Goal: Find specific page/section: Find specific page/section

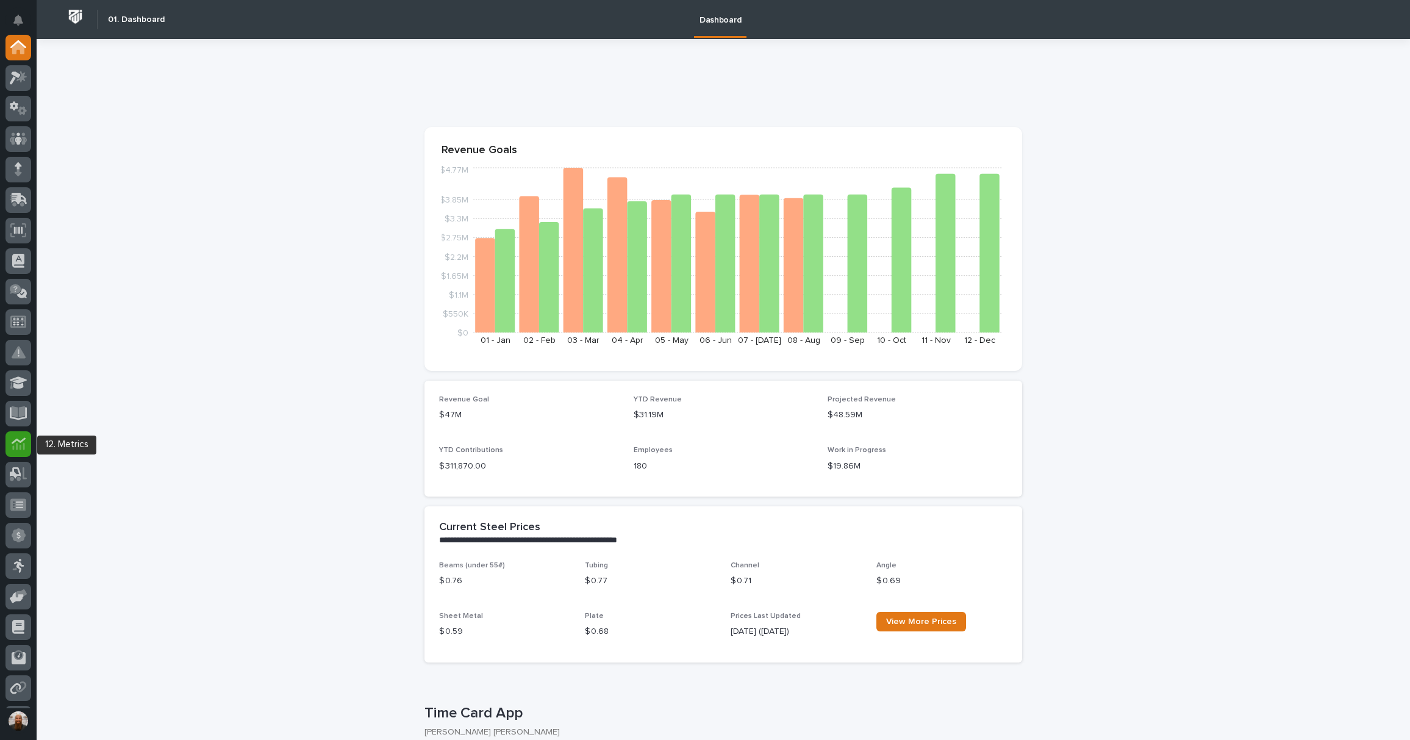
click at [23, 446] on icon at bounding box center [18, 446] width 12 height 7
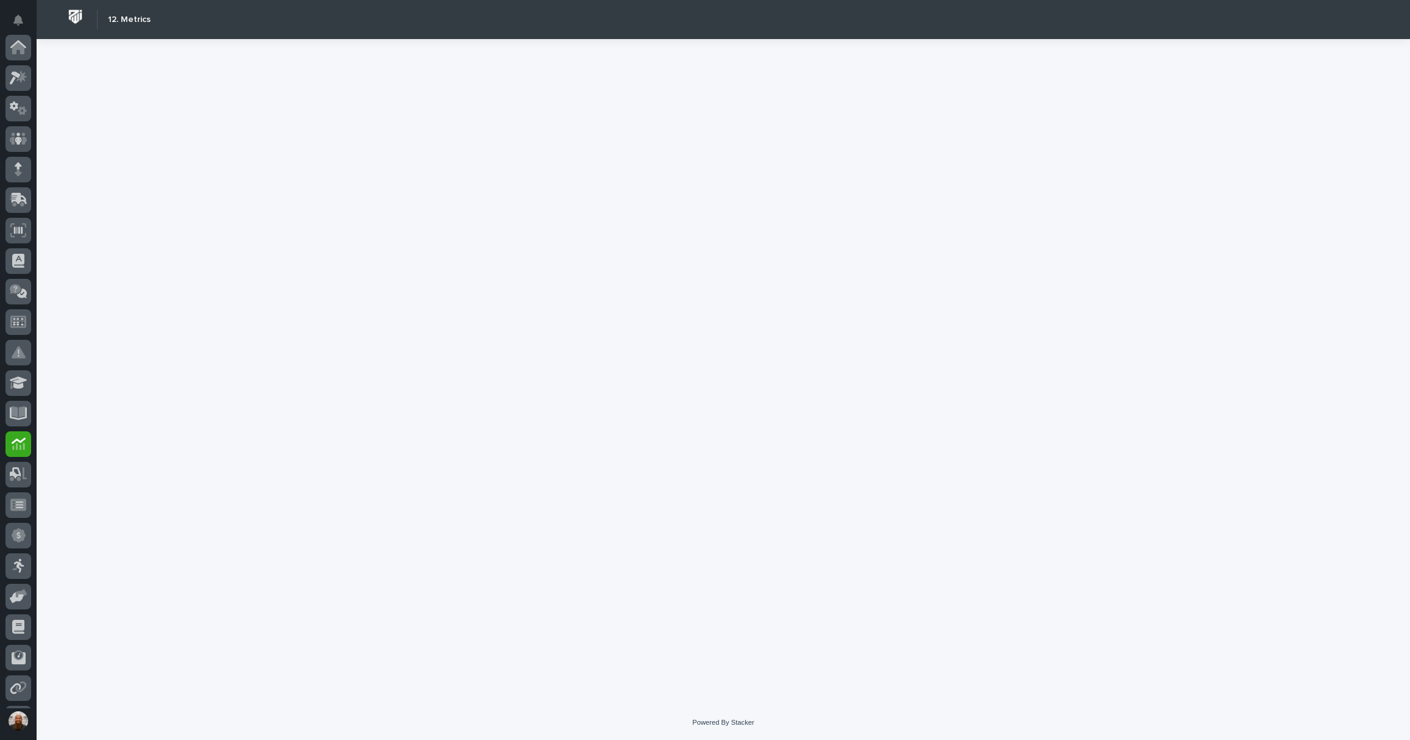
scroll to position [120, 0]
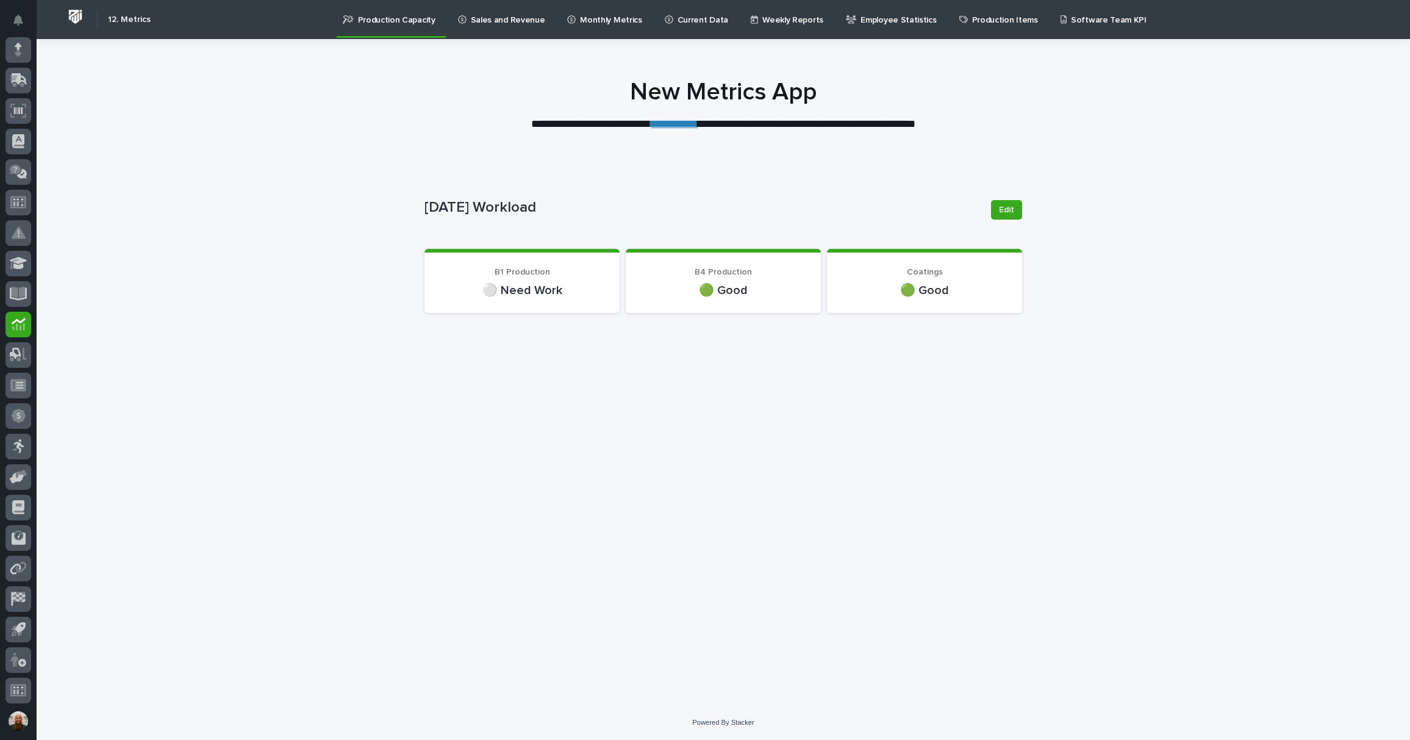
click at [654, 122] on link "**********" at bounding box center [674, 123] width 47 height 11
click at [27, 85] on div at bounding box center [18, 78] width 26 height 26
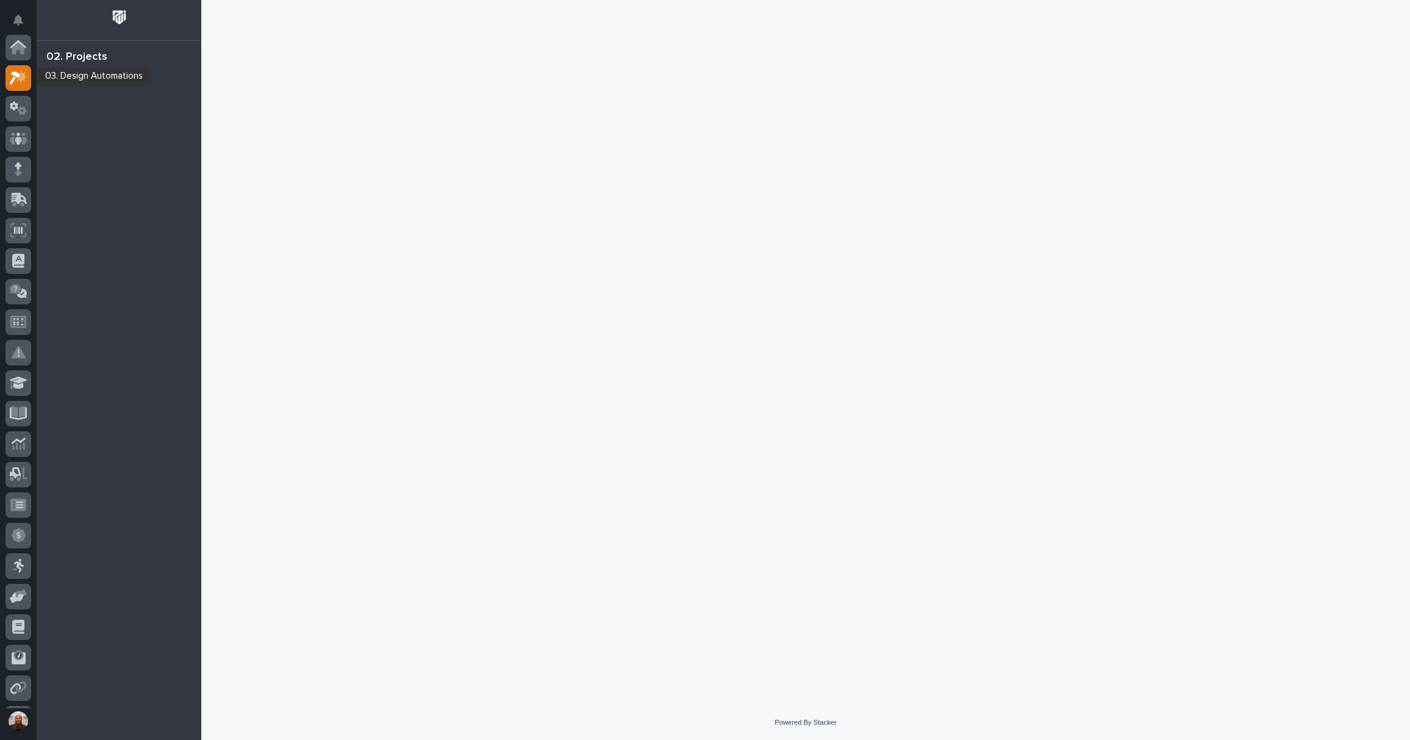
scroll to position [30, 0]
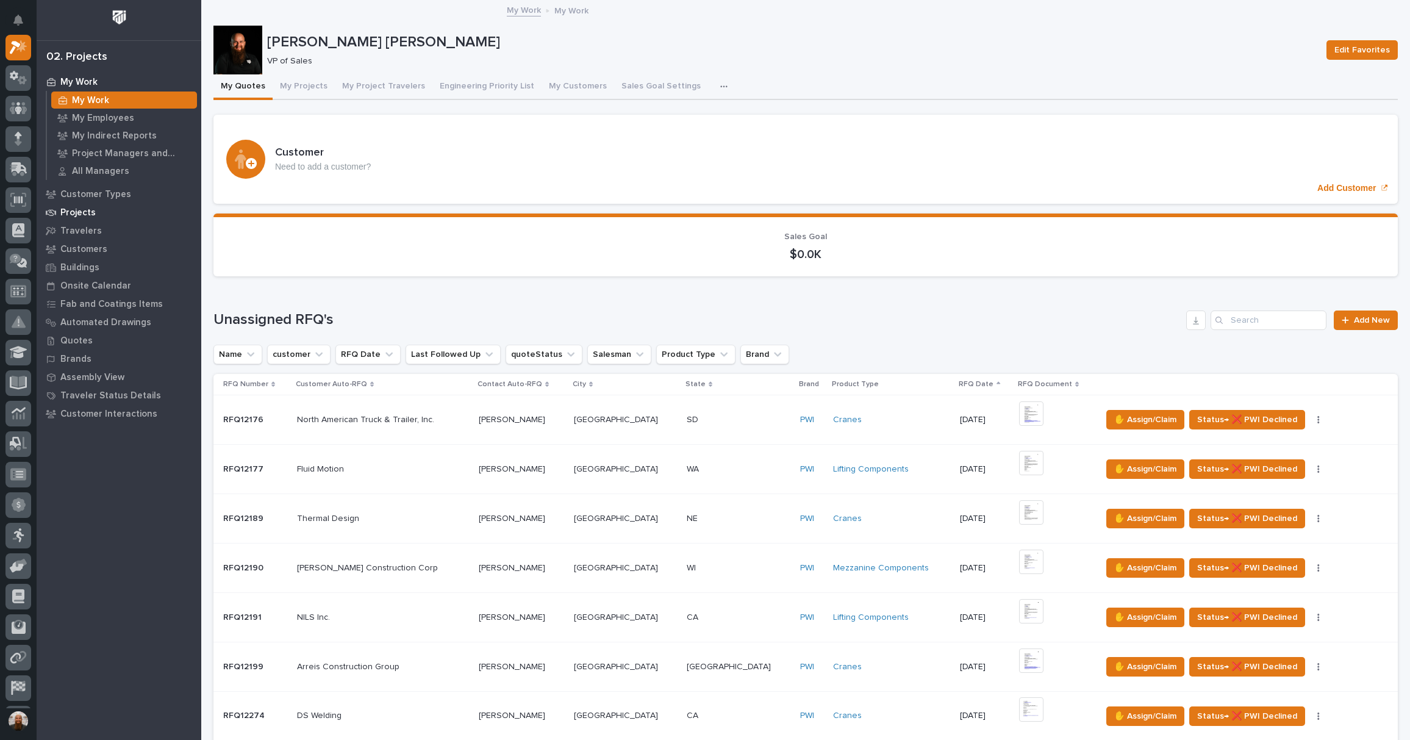
click at [84, 209] on p "Projects" at bounding box center [77, 212] width 35 height 11
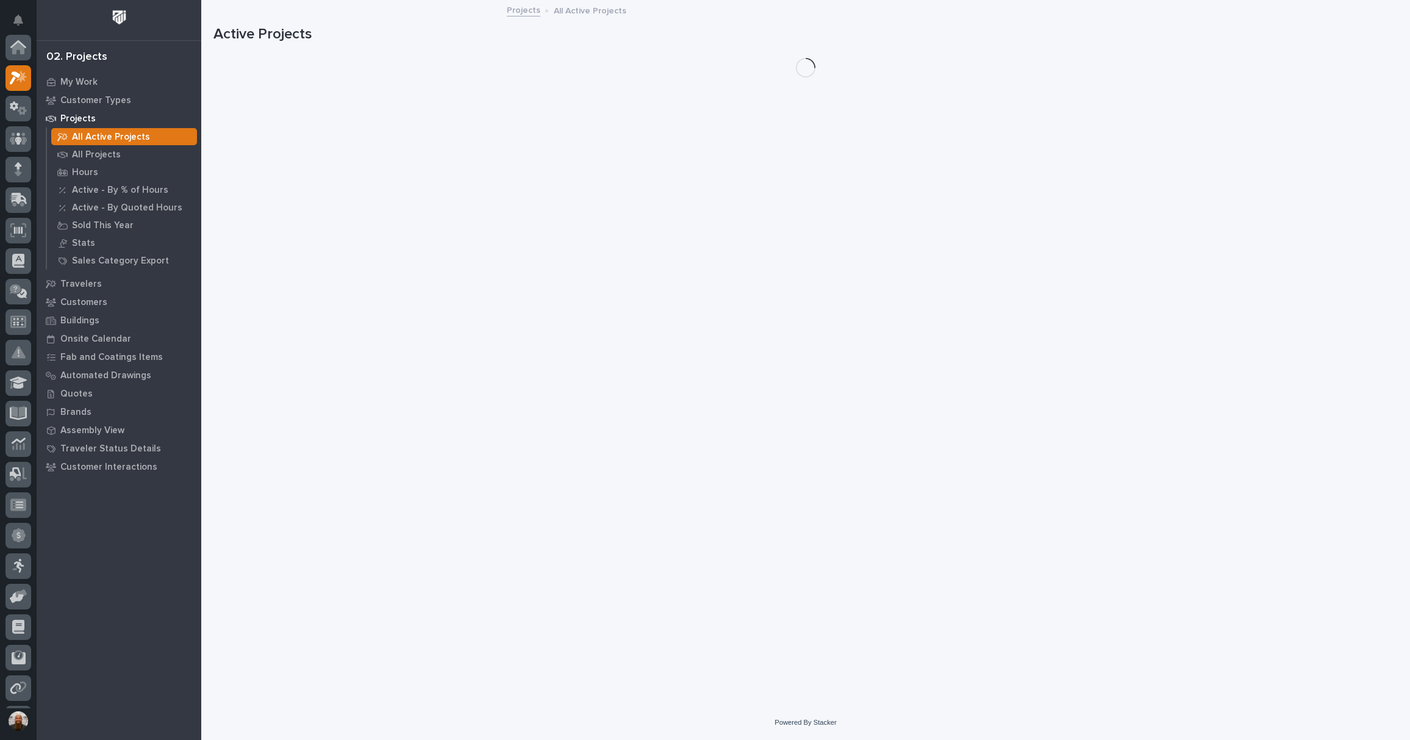
scroll to position [30, 0]
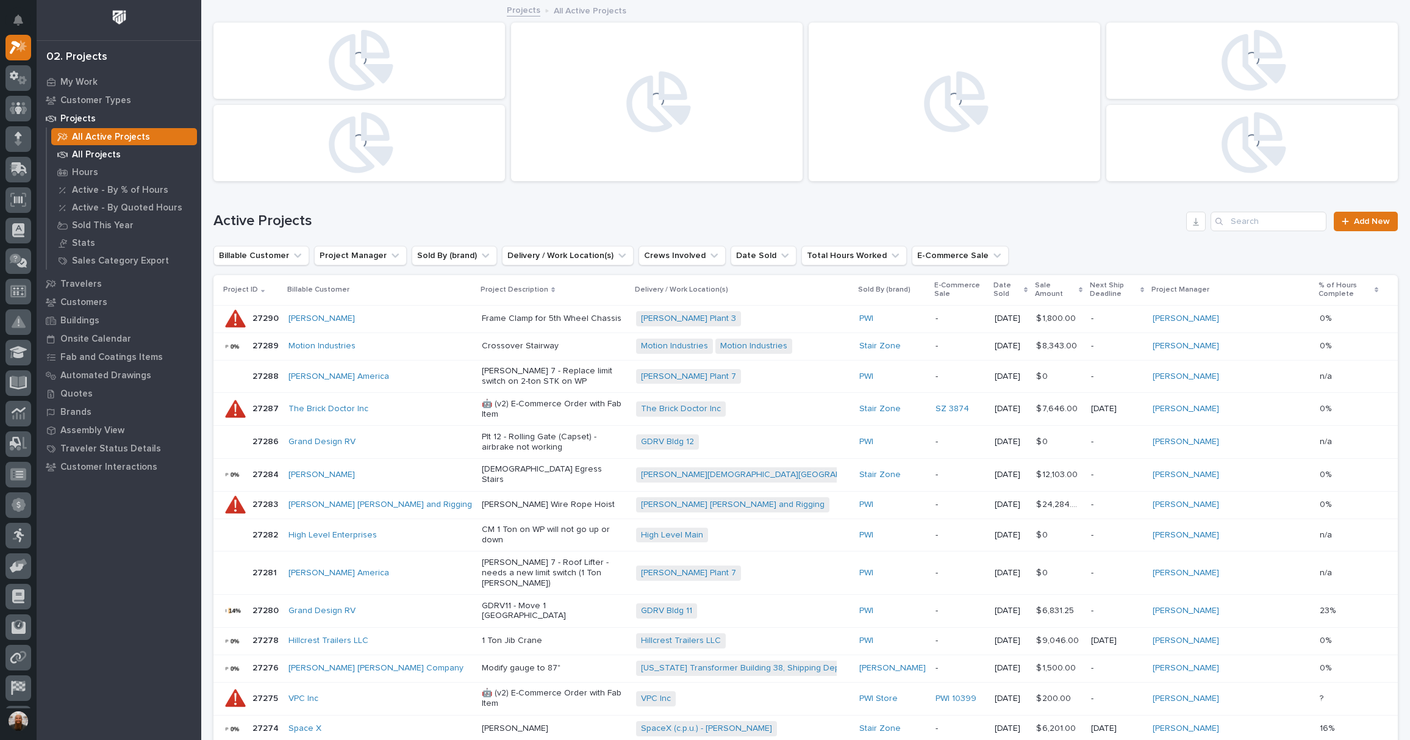
click at [102, 154] on p "All Projects" at bounding box center [96, 154] width 49 height 11
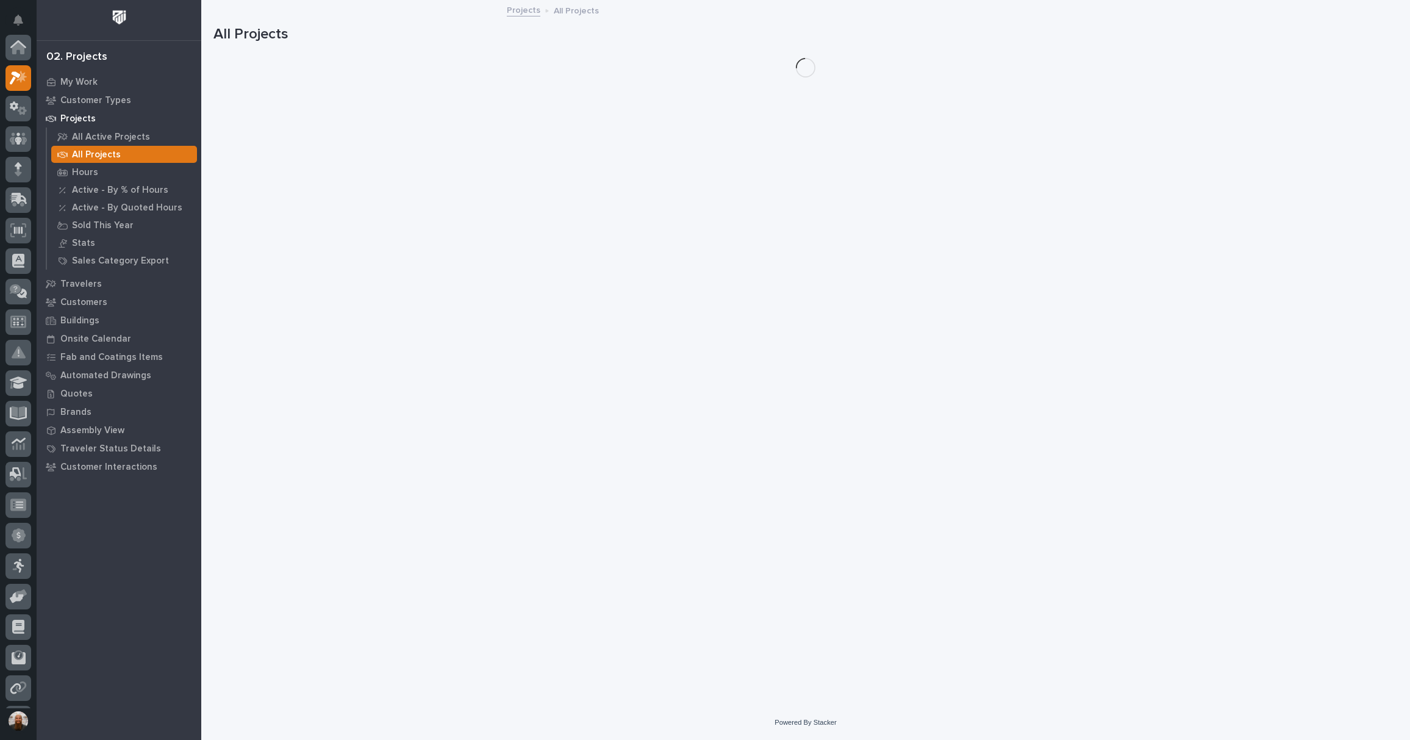
scroll to position [30, 0]
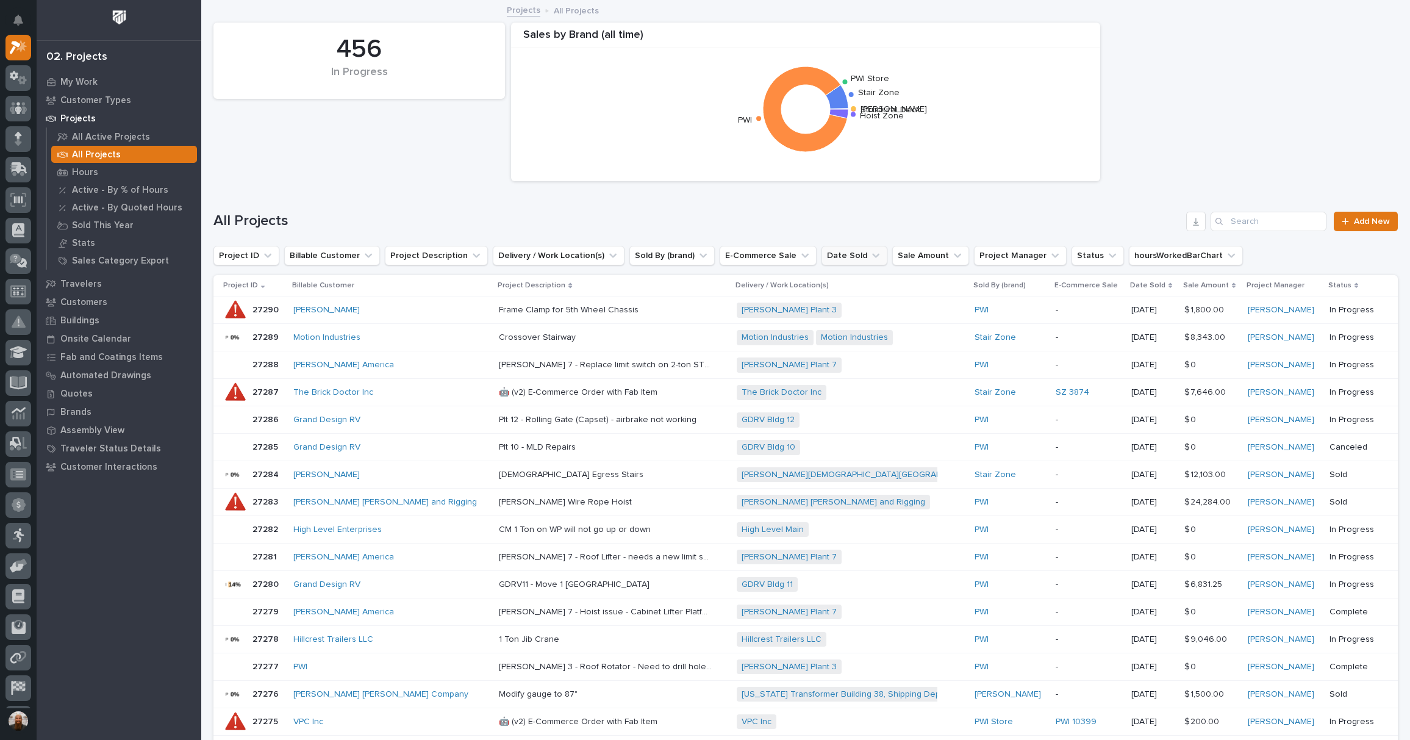
click at [870, 259] on icon "Date Sold" at bounding box center [876, 255] width 12 height 12
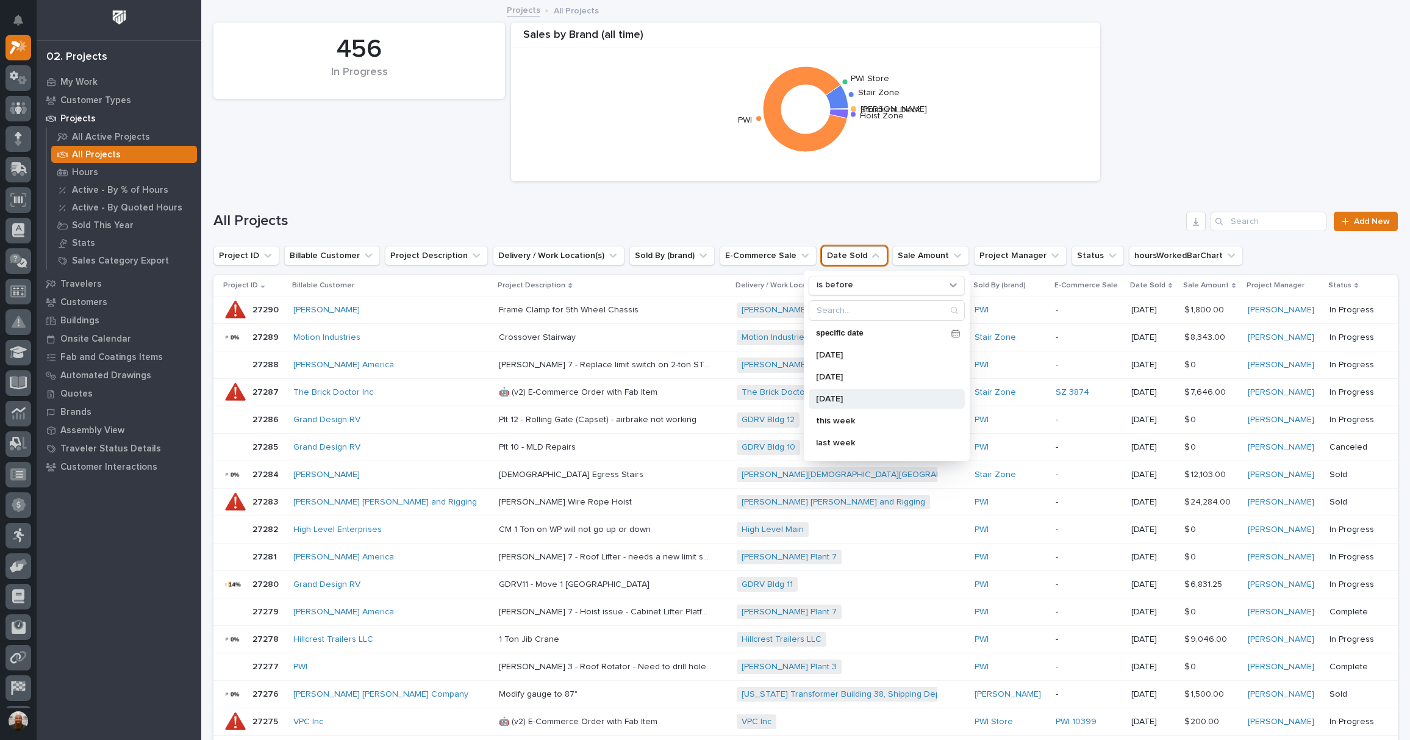
scroll to position [190, 0]
click at [877, 290] on div "is before" at bounding box center [879, 285] width 135 height 13
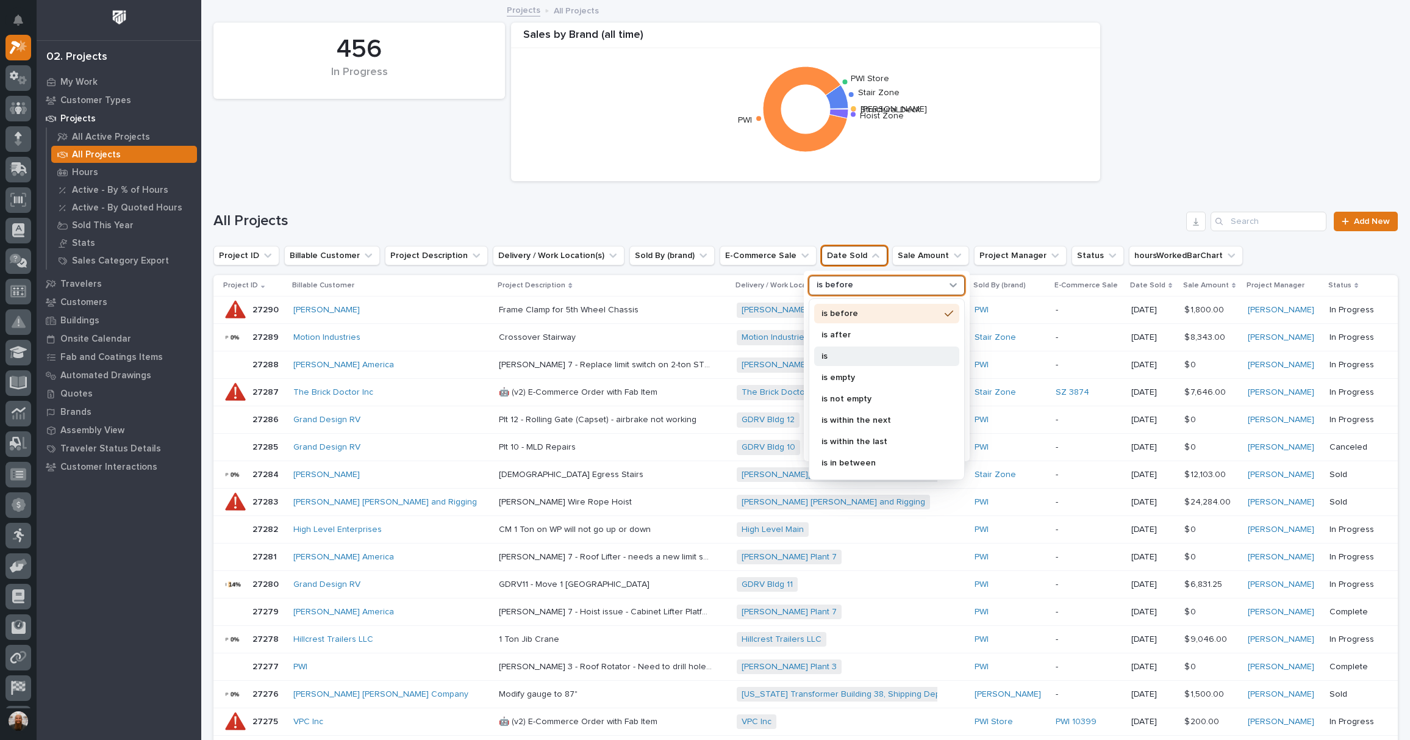
click at [846, 352] on p "is" at bounding box center [880, 356] width 118 height 9
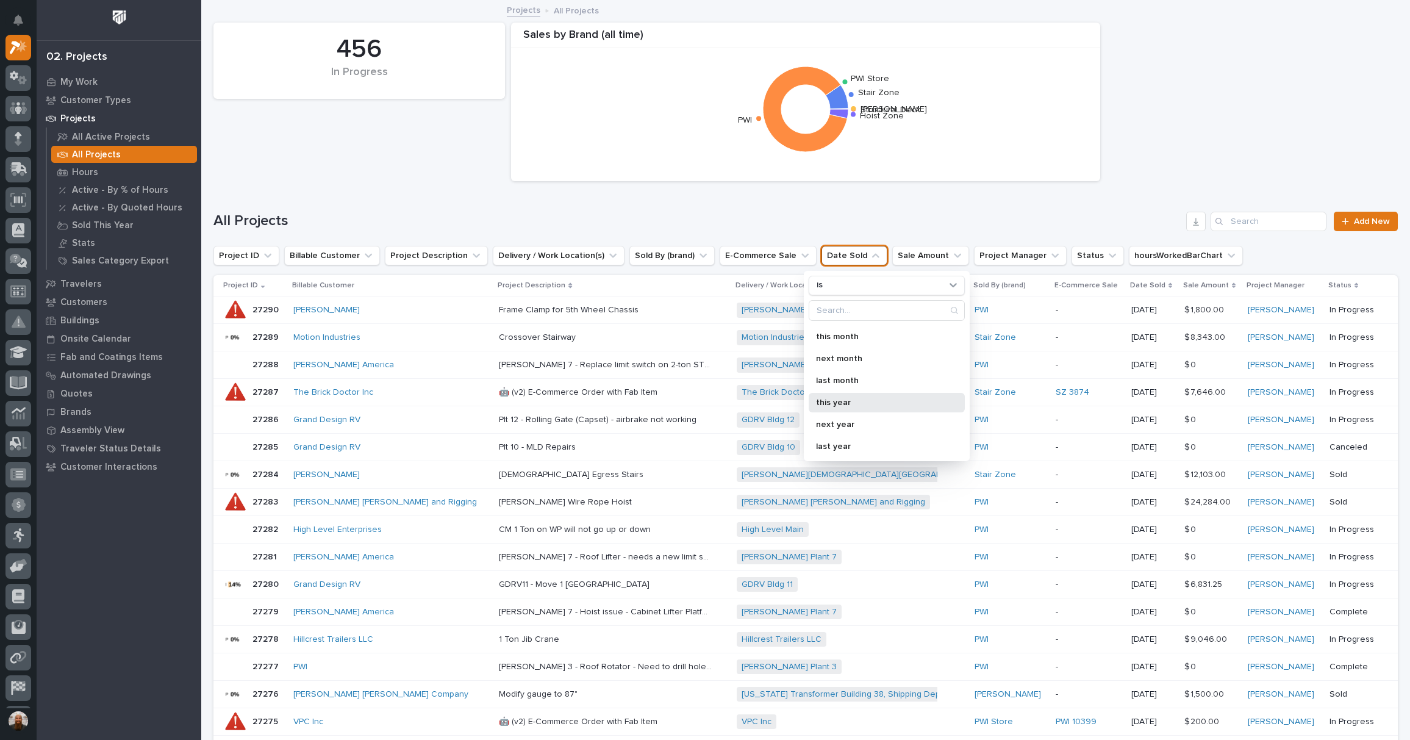
click at [855, 399] on p "this year" at bounding box center [880, 402] width 129 height 9
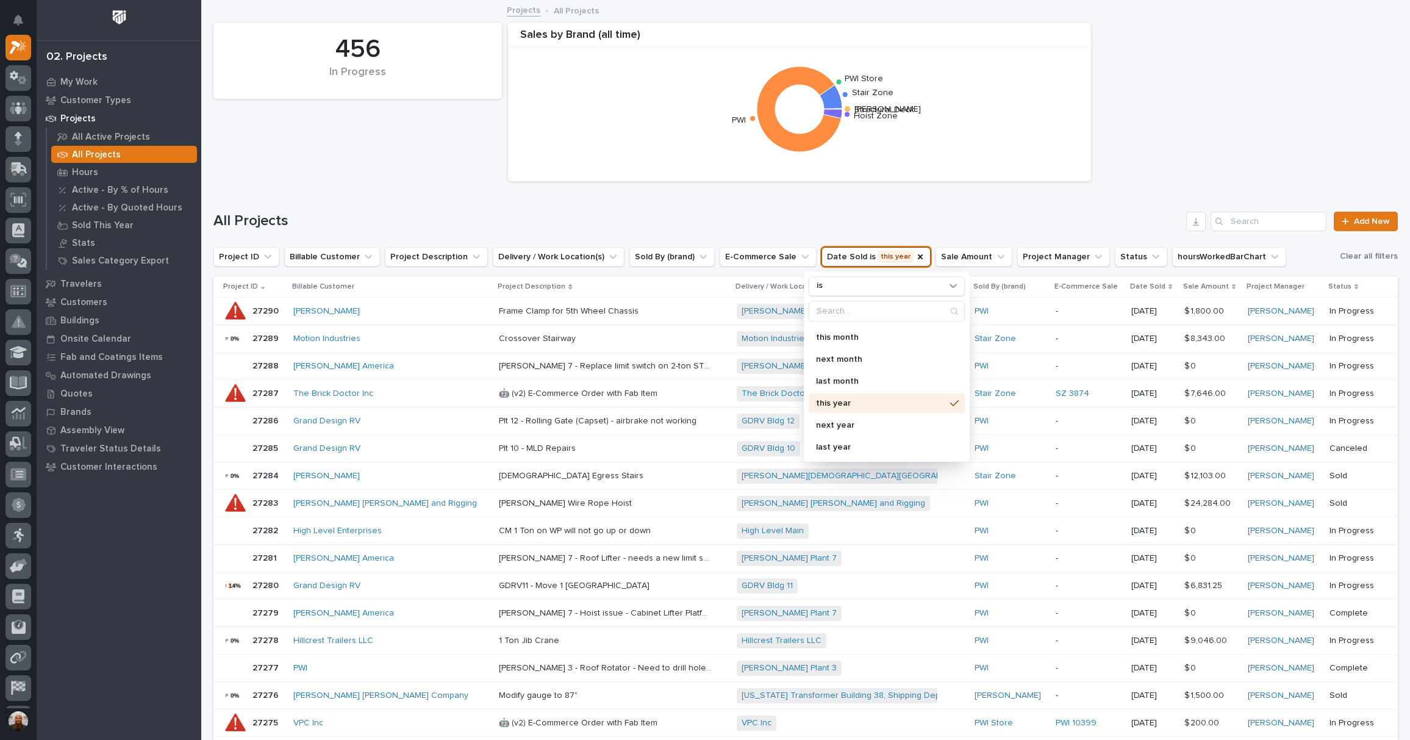
click at [607, 212] on div "All Projects Add New" at bounding box center [805, 222] width 1184 height 20
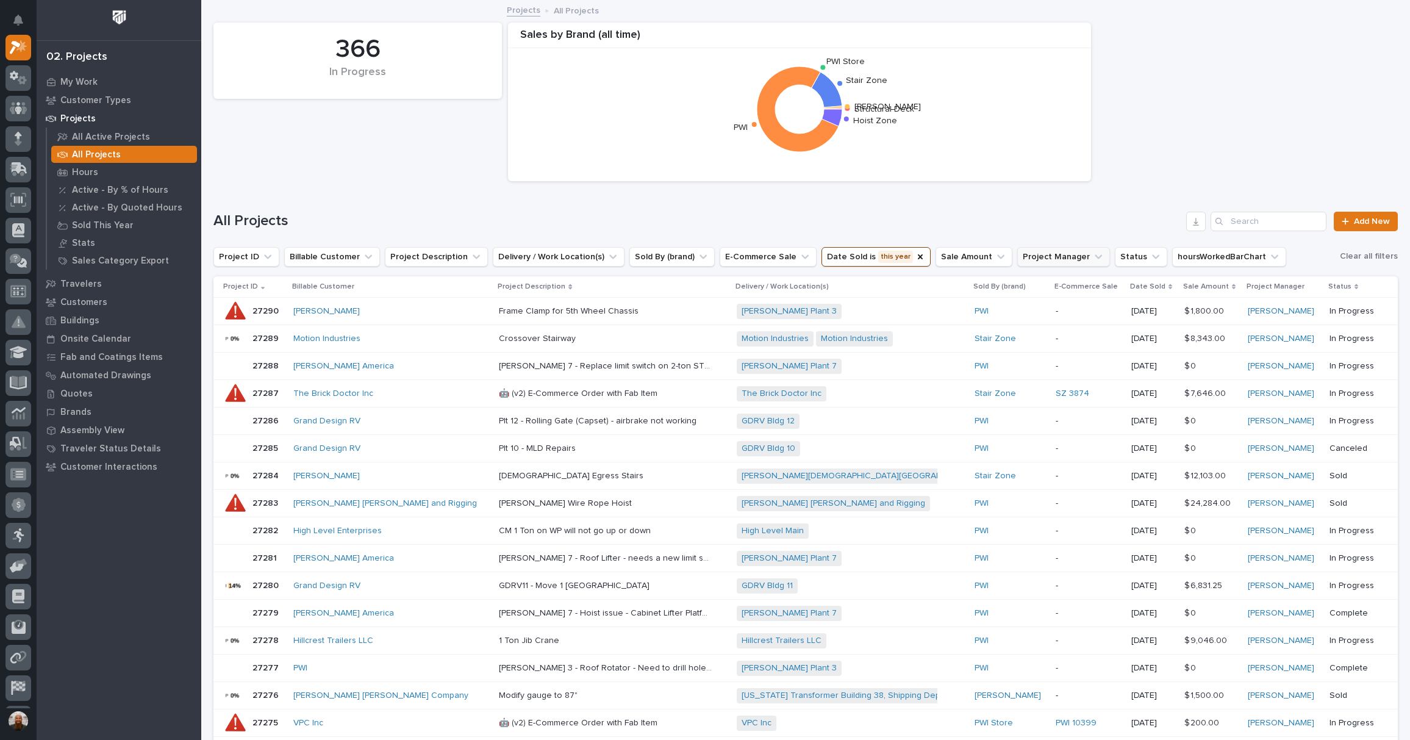
click at [1024, 265] on button "Project Manager" at bounding box center [1063, 257] width 93 height 20
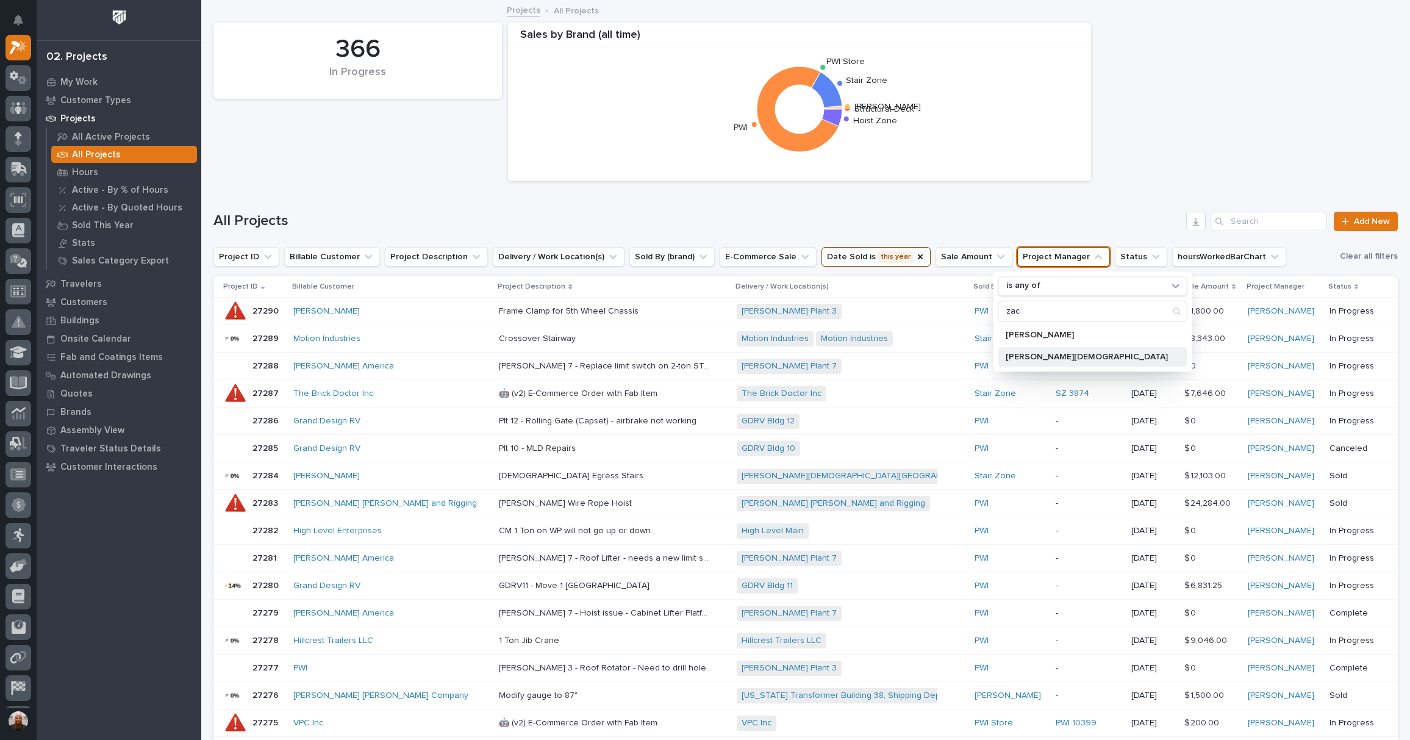
type input "zac"
click at [1032, 353] on p "[PERSON_NAME][DEMOGRAPHIC_DATA]" at bounding box center [1087, 357] width 162 height 9
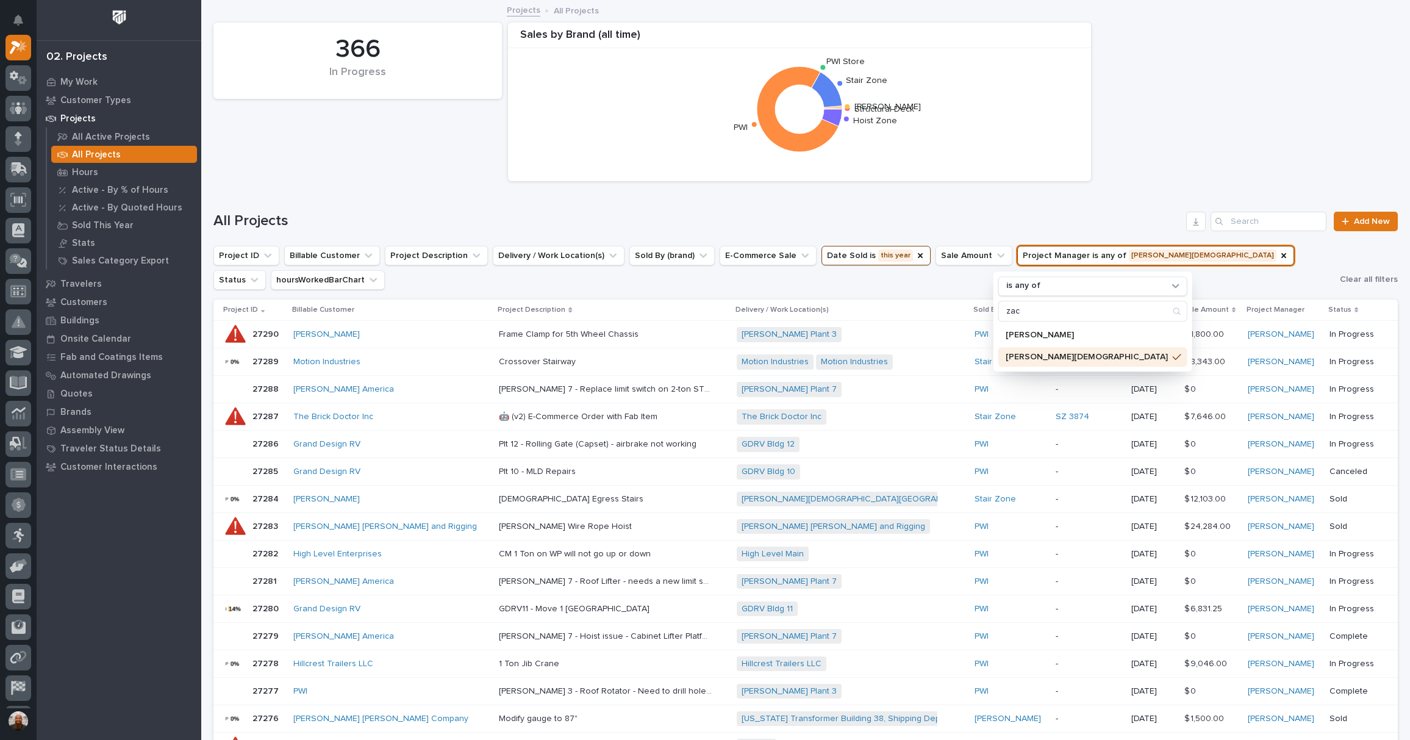
click at [923, 213] on h1 "All Projects" at bounding box center [697, 221] width 968 height 18
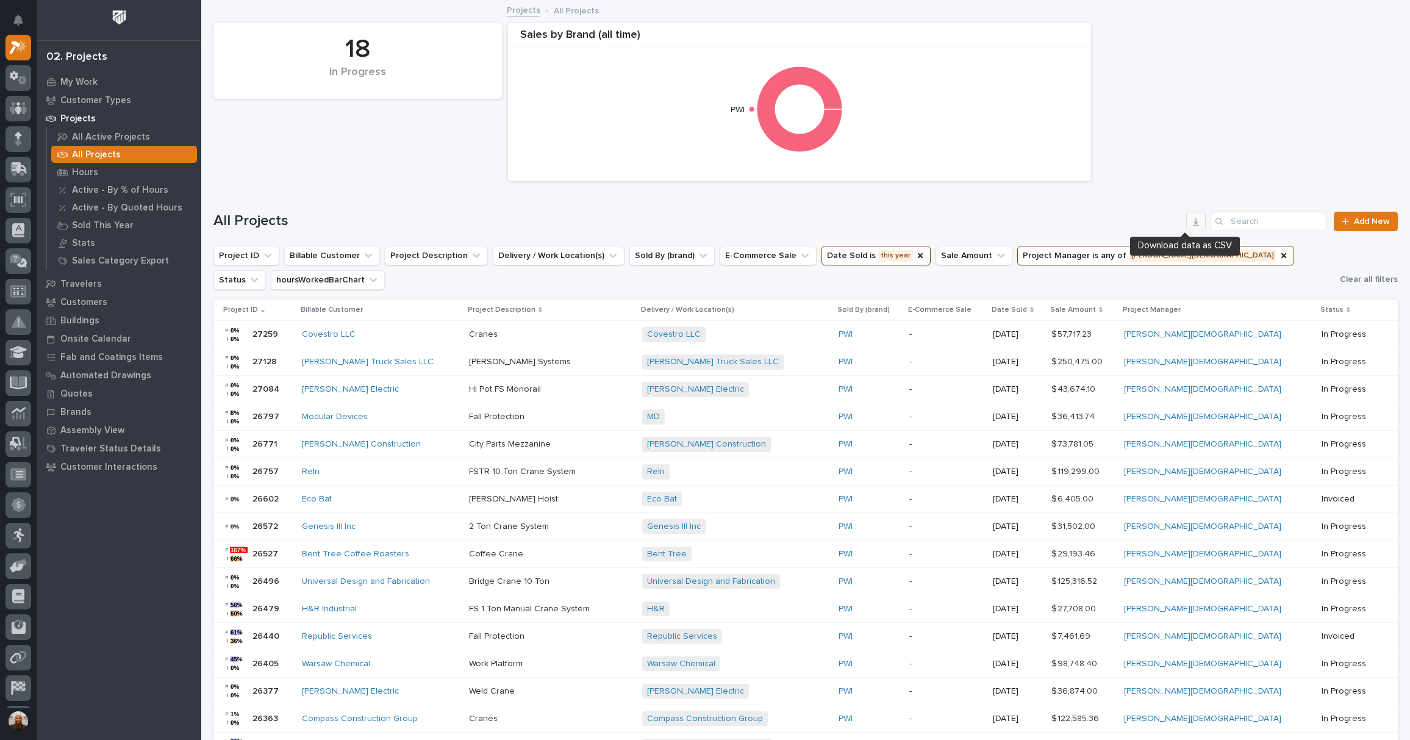
click at [1191, 221] on icon "button" at bounding box center [1196, 222] width 10 height 10
